Goal: Check status: Check status

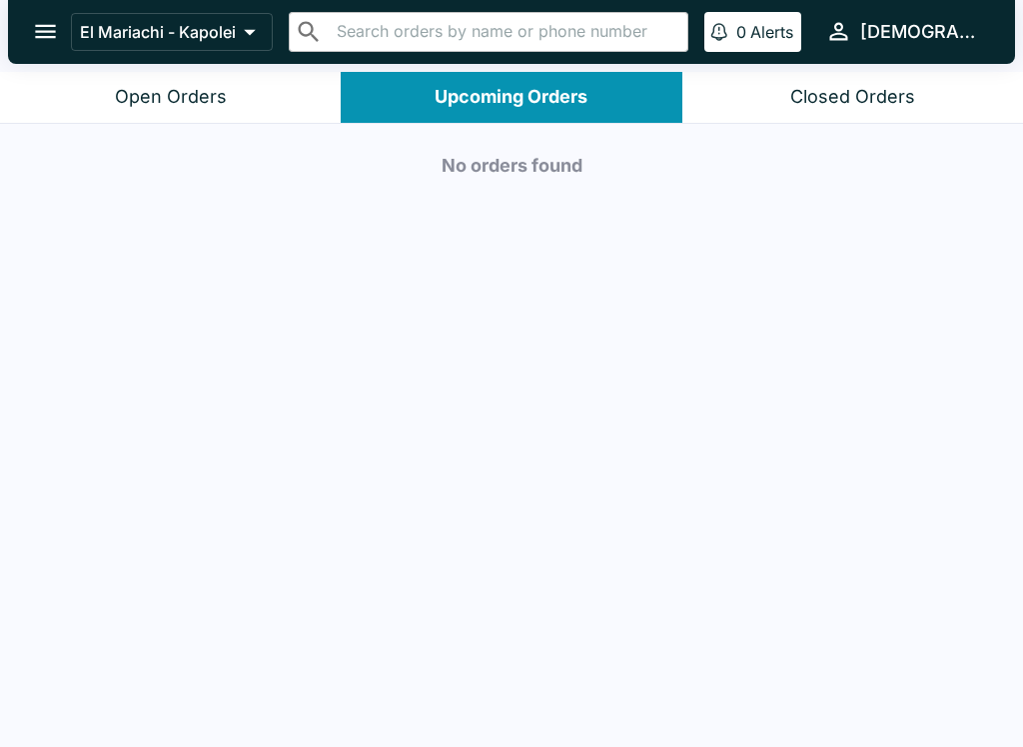
click at [863, 91] on div "Closed Orders" at bounding box center [852, 97] width 125 height 23
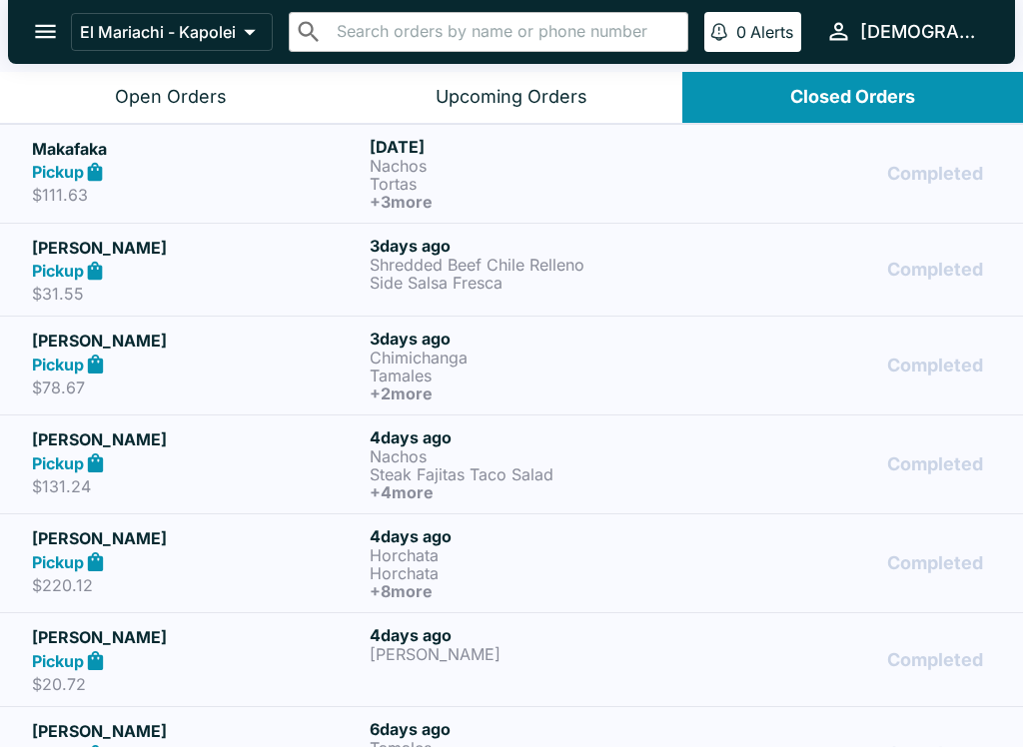
click at [708, 183] on div "Completed" at bounding box center [849, 174] width 283 height 74
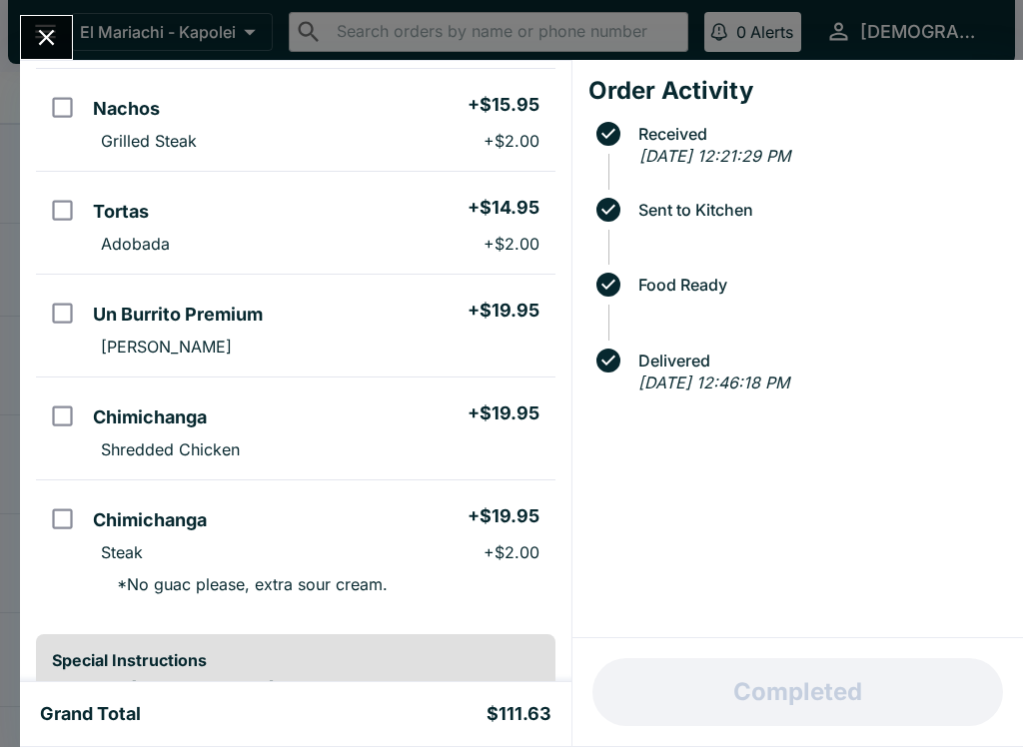
scroll to position [164, 0]
click at [47, 37] on icon "Close" at bounding box center [47, 38] width 16 height 16
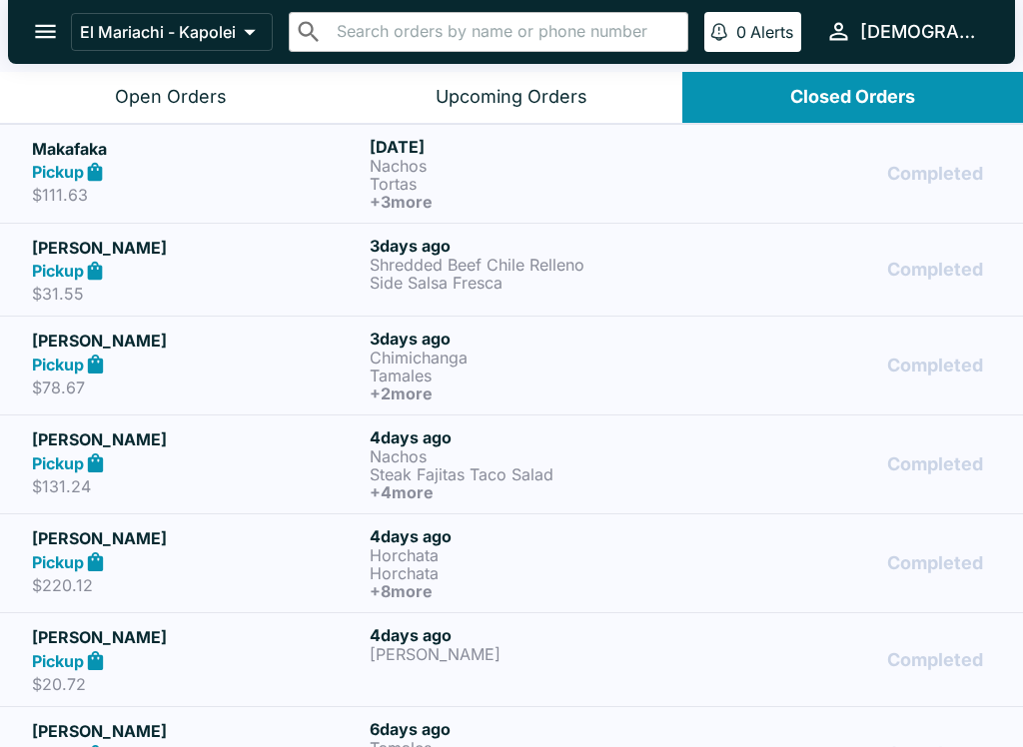
click at [596, 249] on h6 "[DATE]" at bounding box center [535, 246] width 330 height 20
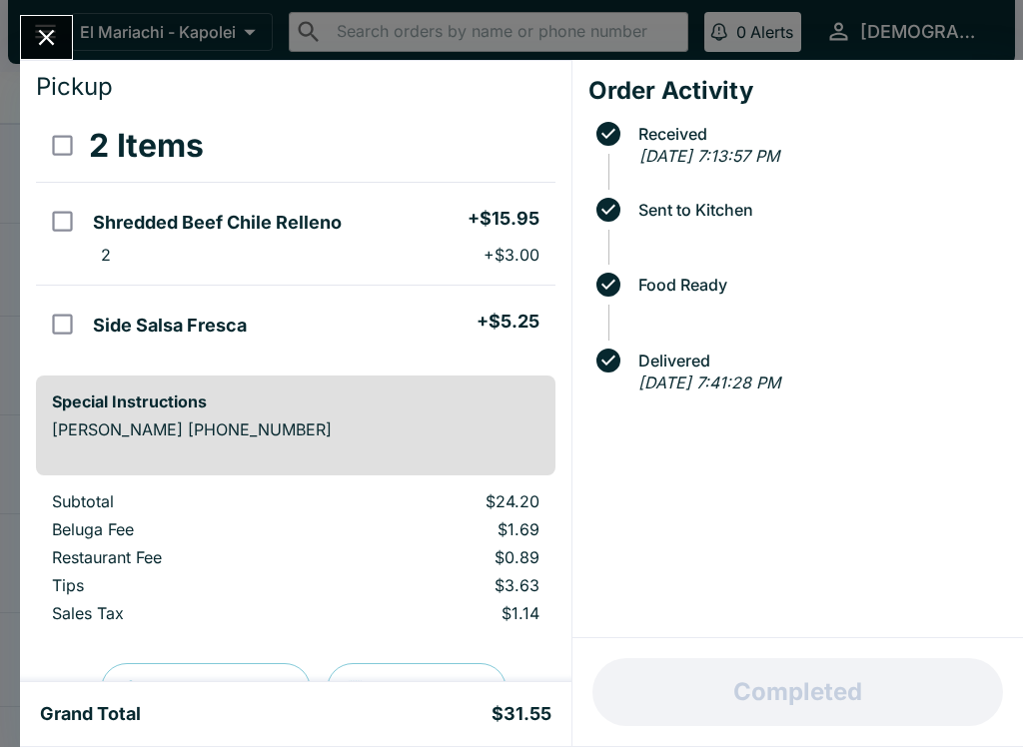
scroll to position [54, 0]
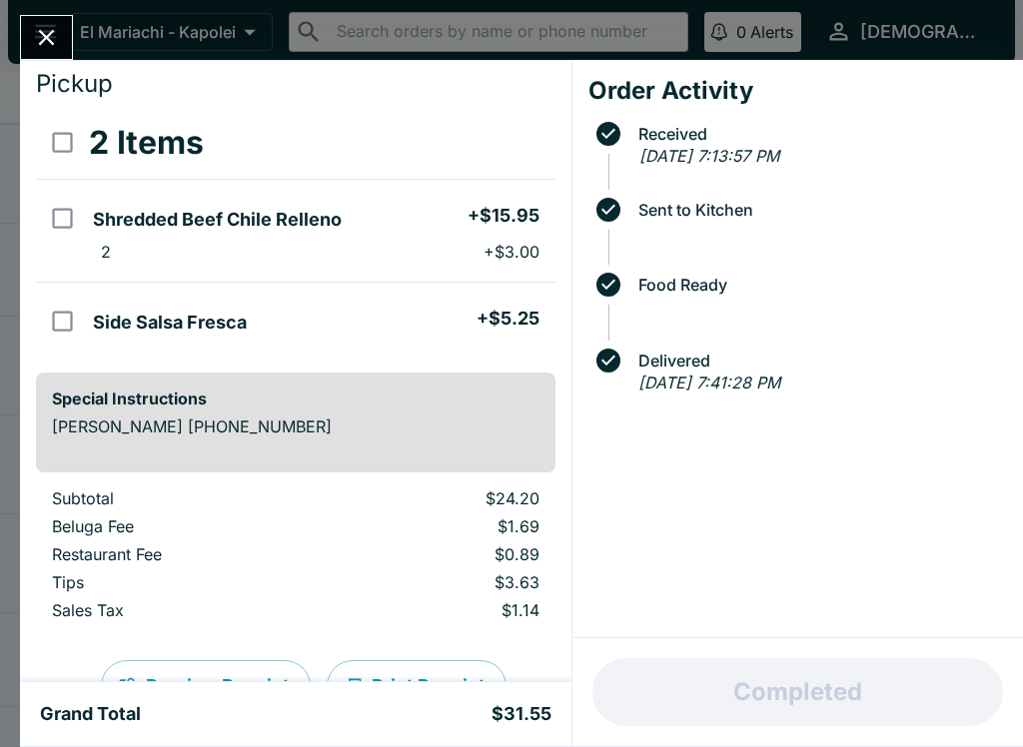
click at [47, 30] on icon "Close" at bounding box center [46, 37] width 27 height 27
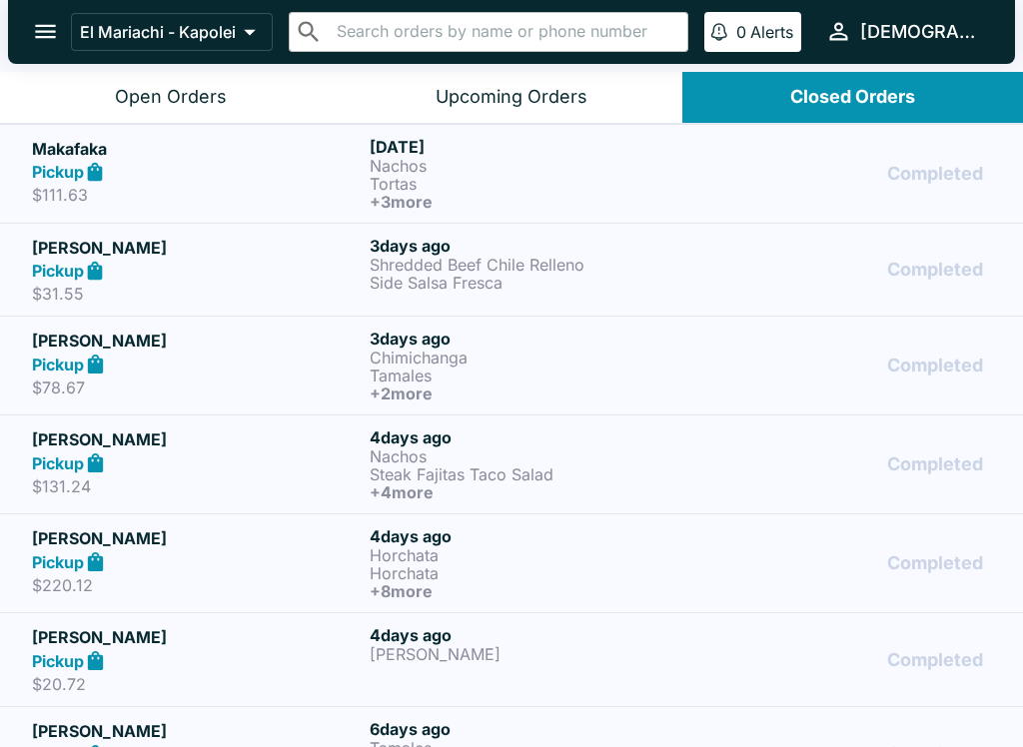
click at [535, 351] on p "Chimichanga" at bounding box center [535, 358] width 330 height 18
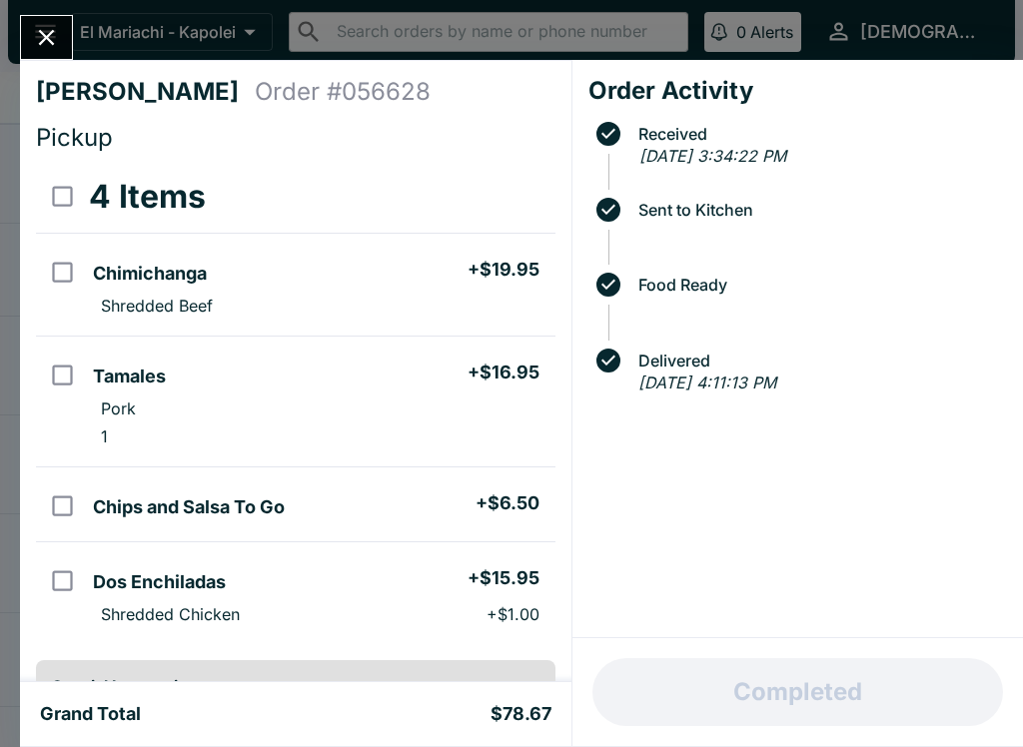
click at [52, 43] on icon "Close" at bounding box center [47, 38] width 16 height 16
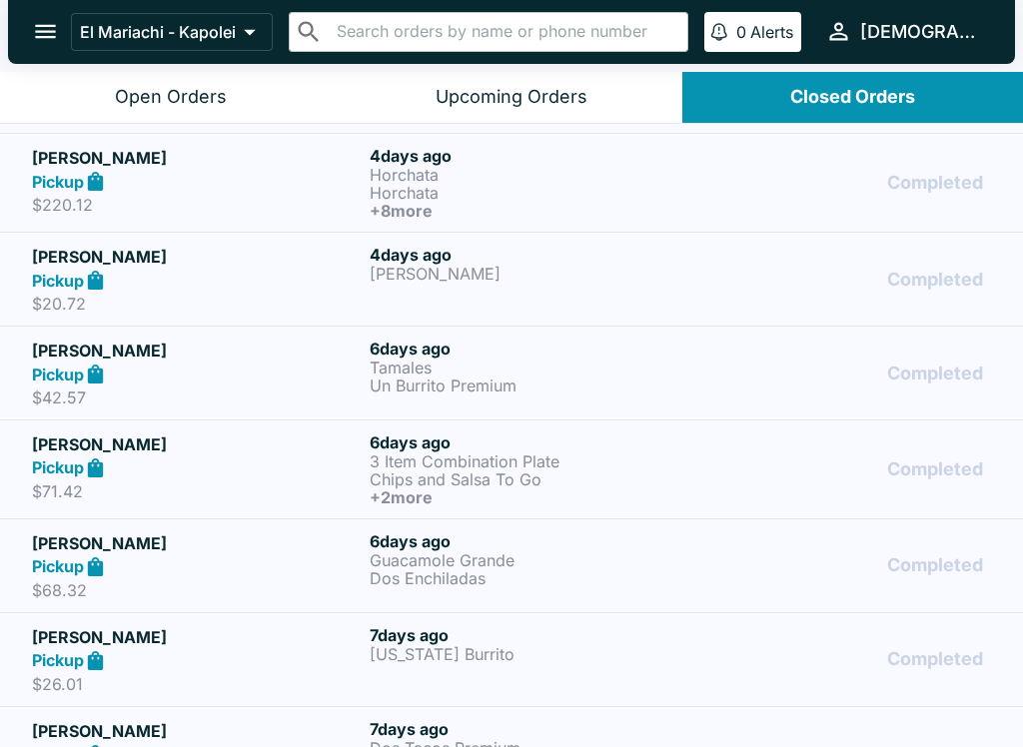
scroll to position [386, 0]
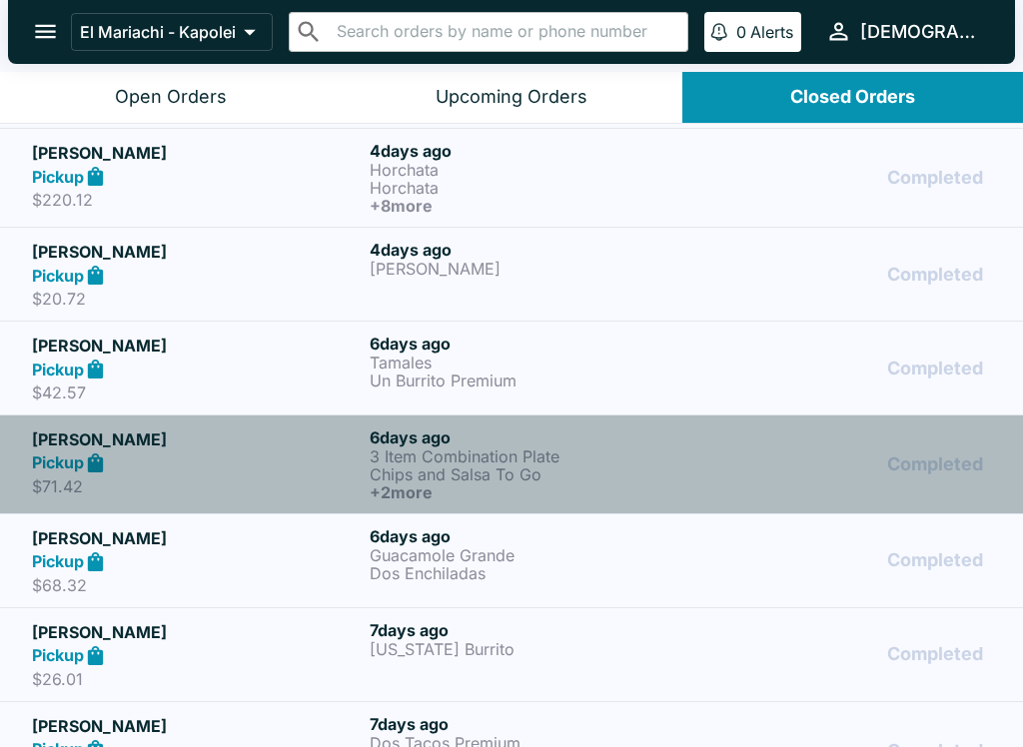
click at [504, 470] on p "Chips and Salsa To Go" at bounding box center [535, 475] width 330 height 18
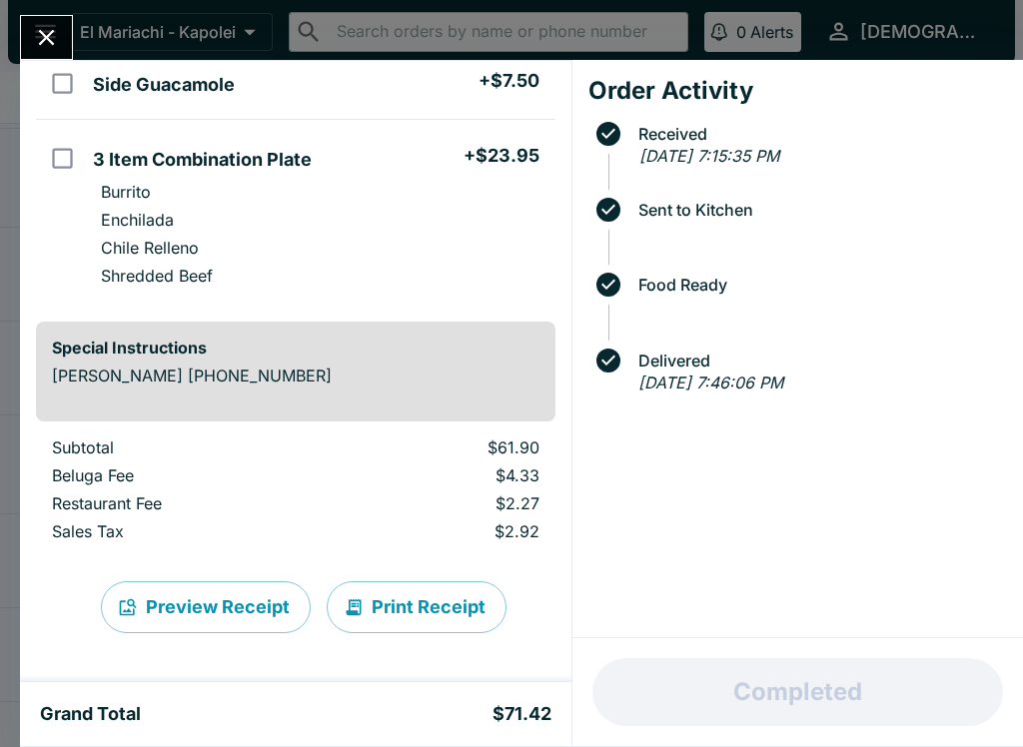
click at [44, 31] on icon "Close" at bounding box center [46, 37] width 27 height 27
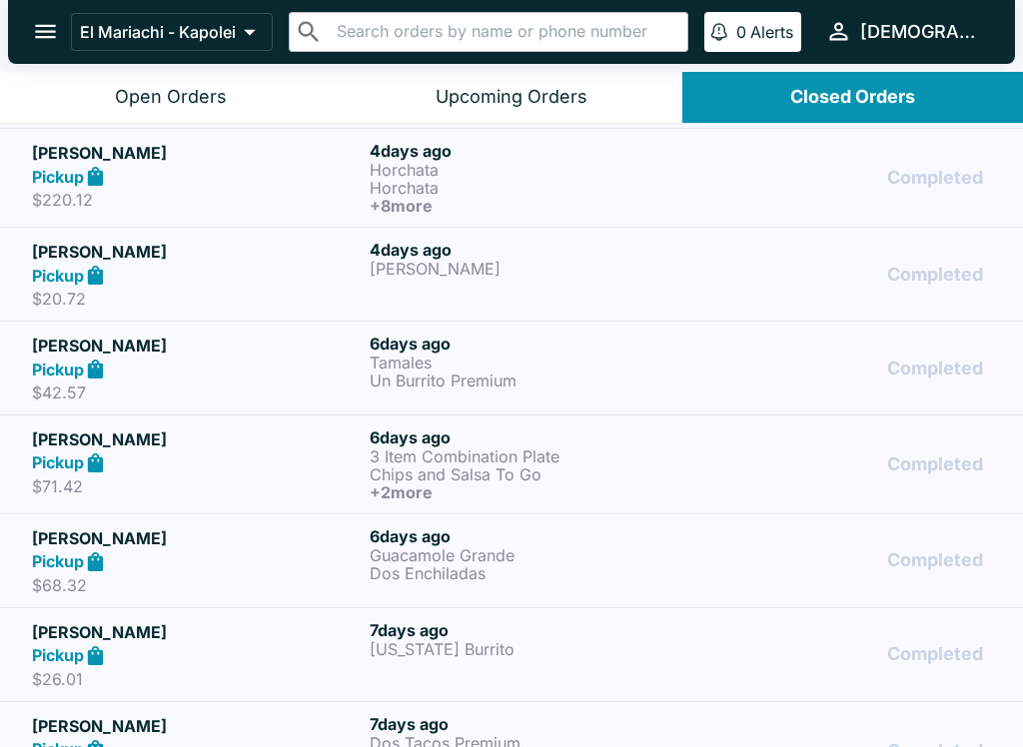
click at [463, 558] on p "Guacamole Grande" at bounding box center [535, 555] width 330 height 18
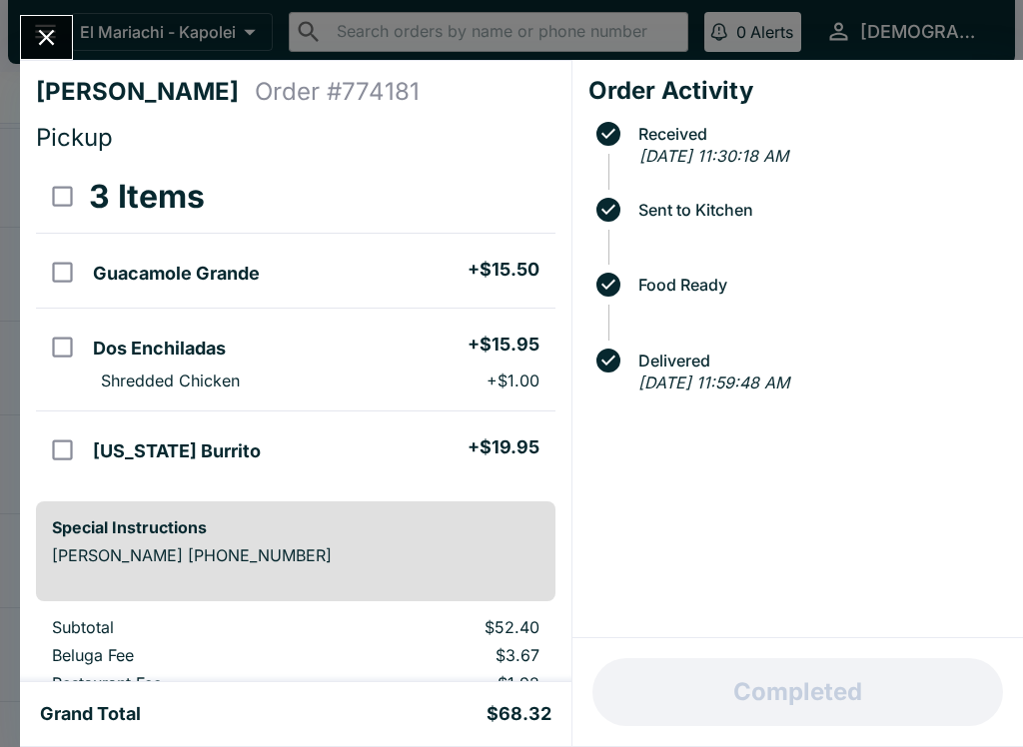
click at [42, 36] on icon "Close" at bounding box center [46, 37] width 27 height 27
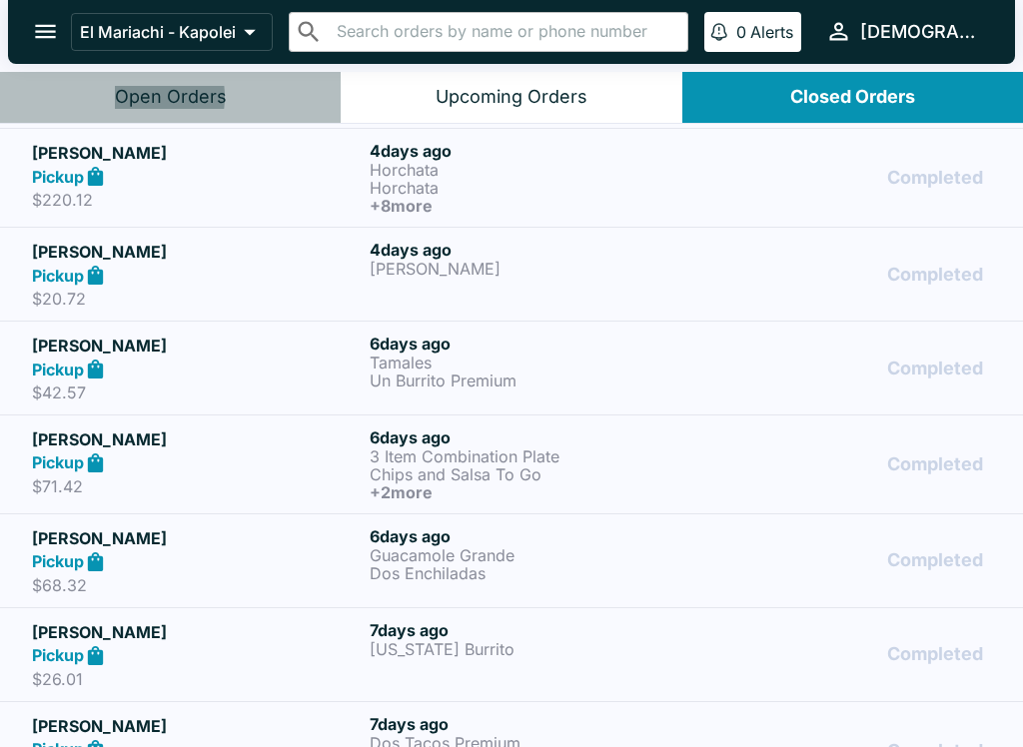
click at [135, 98] on div "Open Orders" at bounding box center [171, 97] width 112 height 23
